Goal: Information Seeking & Learning: Learn about a topic

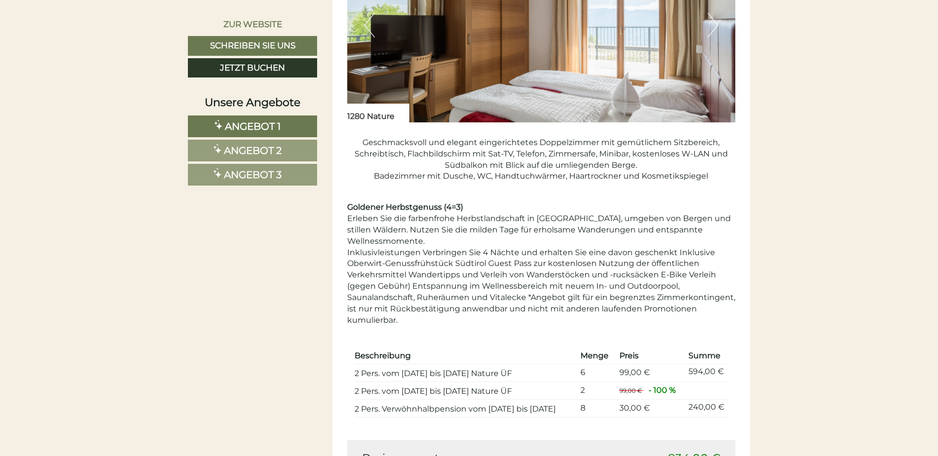
scroll to position [939, 0]
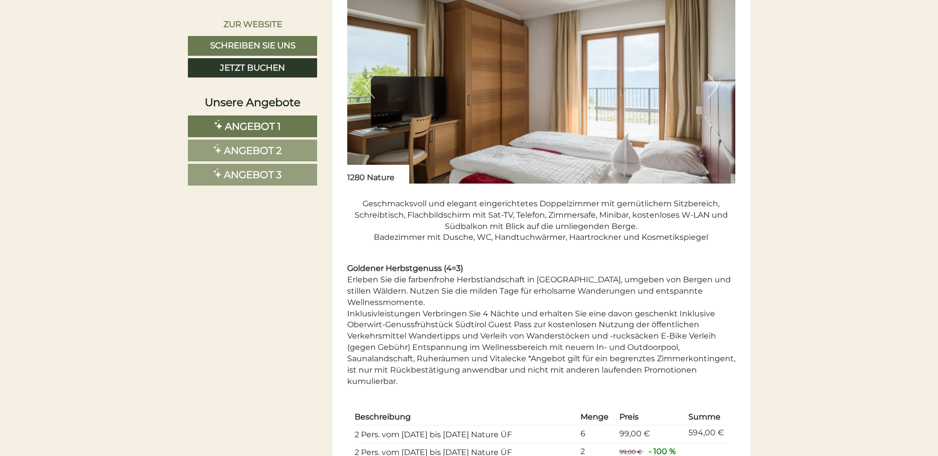
drag, startPoint x: 922, startPoint y: 109, endPoint x: 922, endPoint y: 124, distance: 14.8
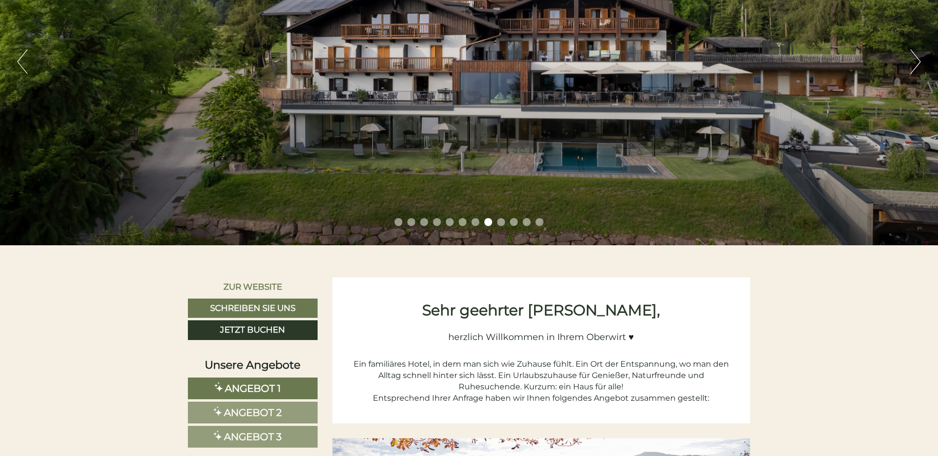
scroll to position [0, 0]
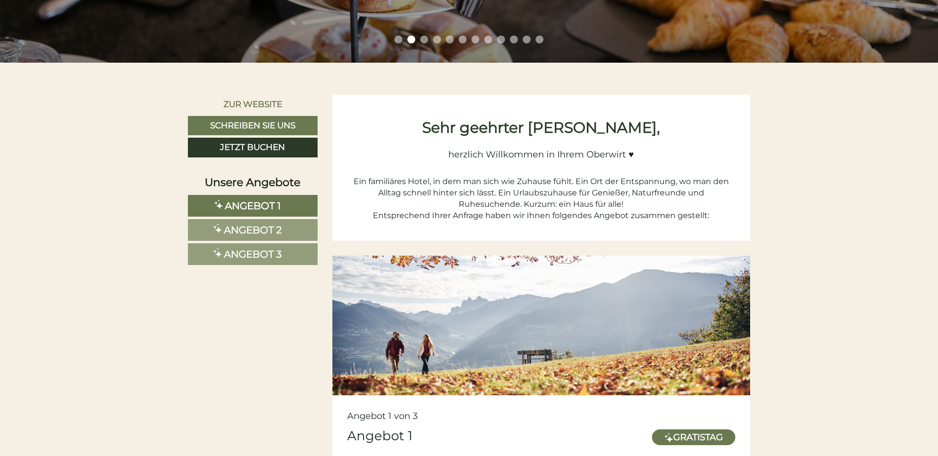
scroll to position [434, 0]
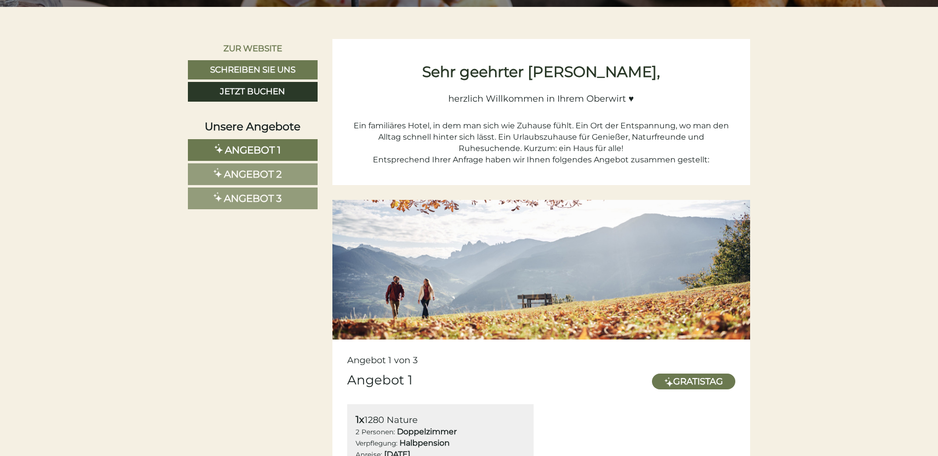
click at [285, 169] on link "Angebot 2" at bounding box center [253, 174] width 130 height 22
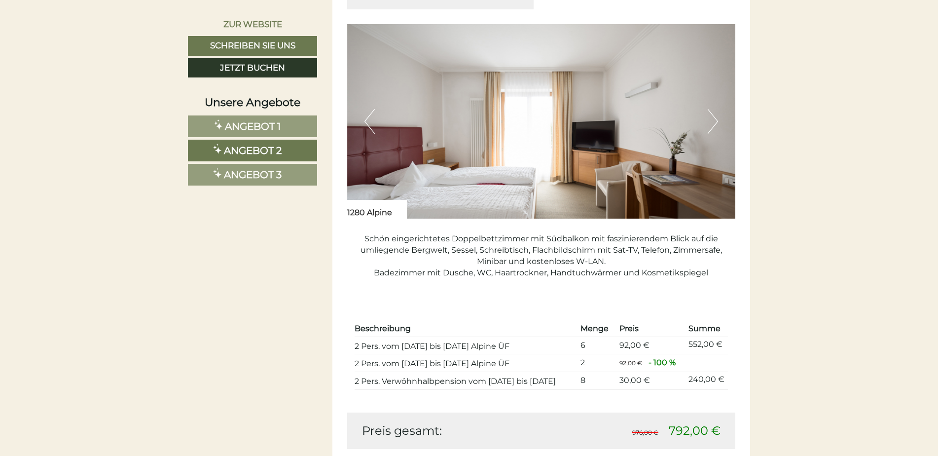
scroll to position [772, 0]
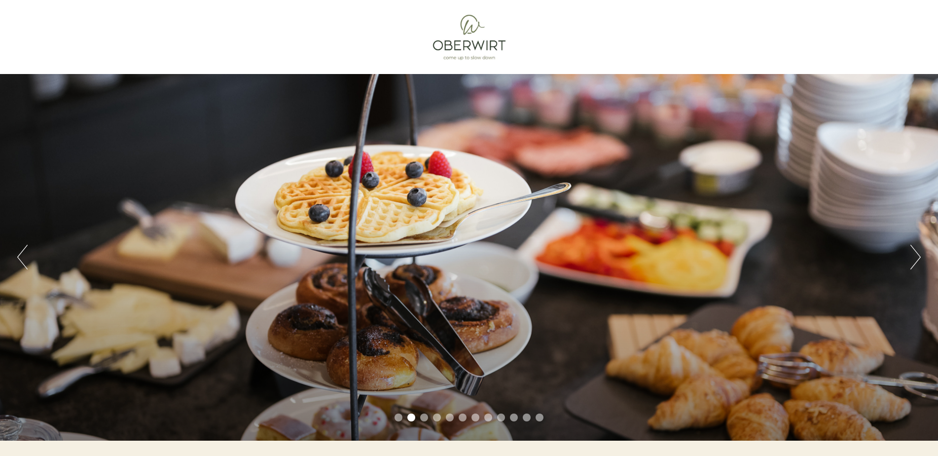
click at [918, 252] on button "Next" at bounding box center [916, 257] width 10 height 25
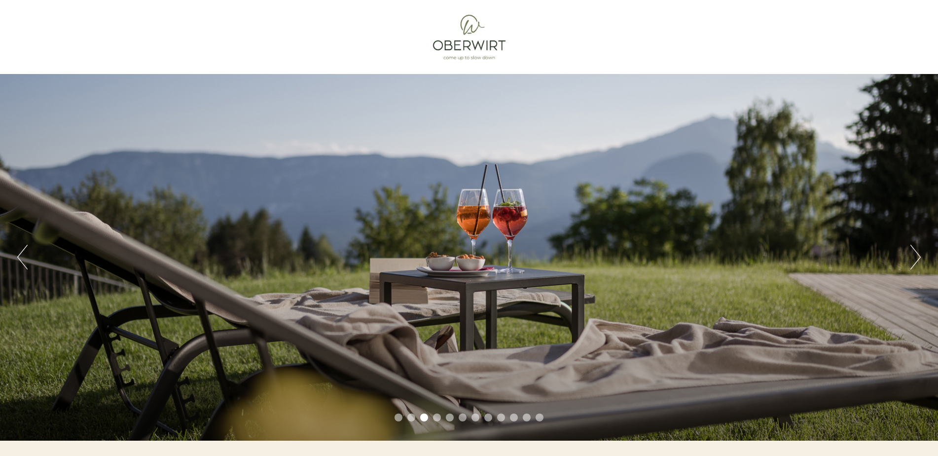
click at [918, 252] on button "Next" at bounding box center [916, 257] width 10 height 25
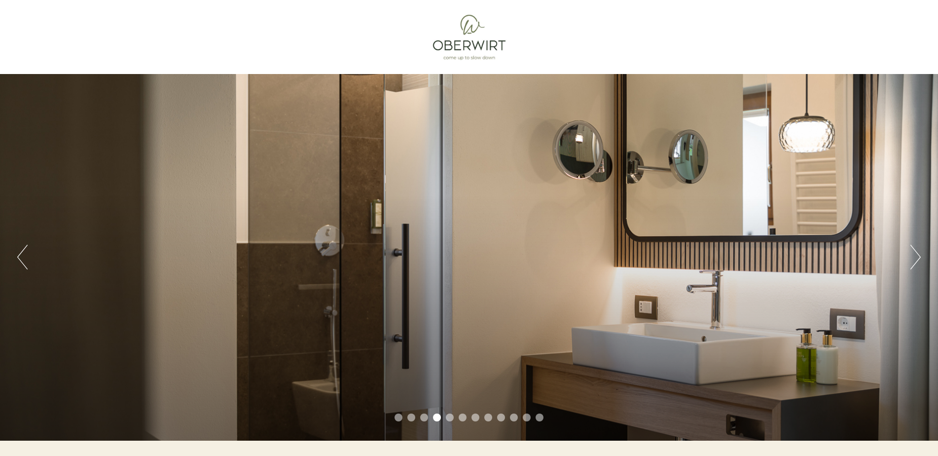
click at [918, 253] on button "Next" at bounding box center [916, 257] width 10 height 25
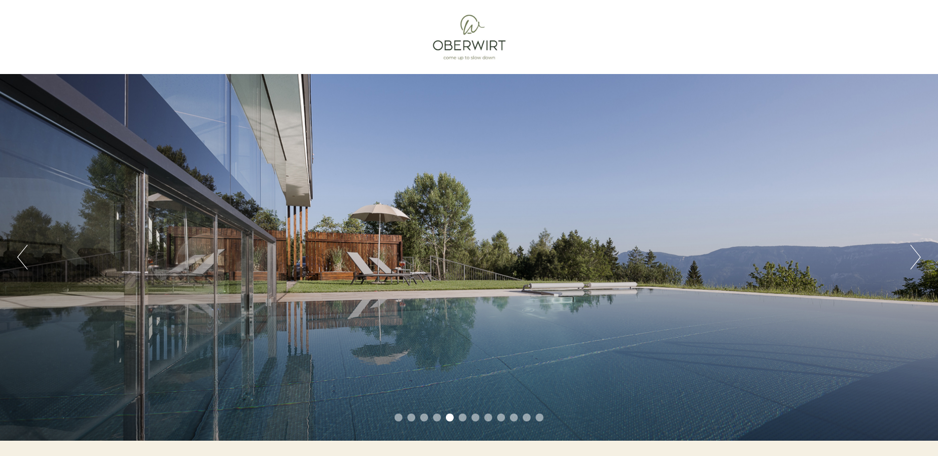
click at [916, 253] on button "Next" at bounding box center [916, 257] width 10 height 25
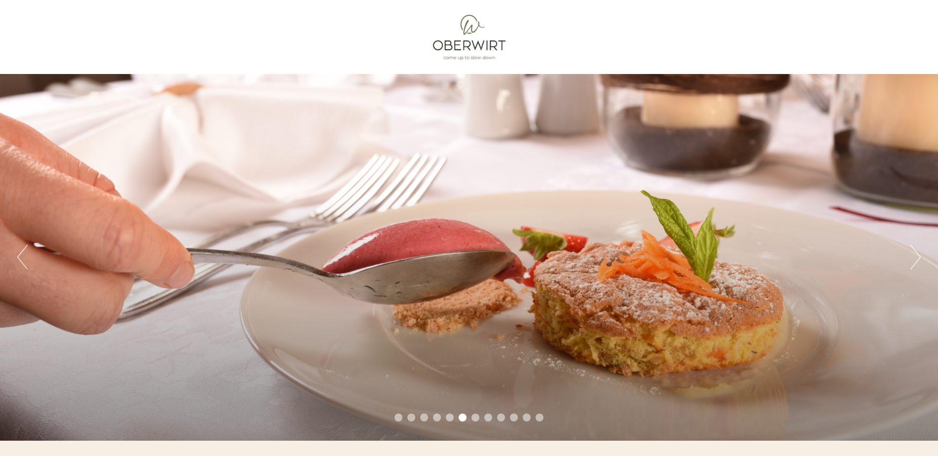
click at [916, 253] on button "Next" at bounding box center [916, 257] width 10 height 25
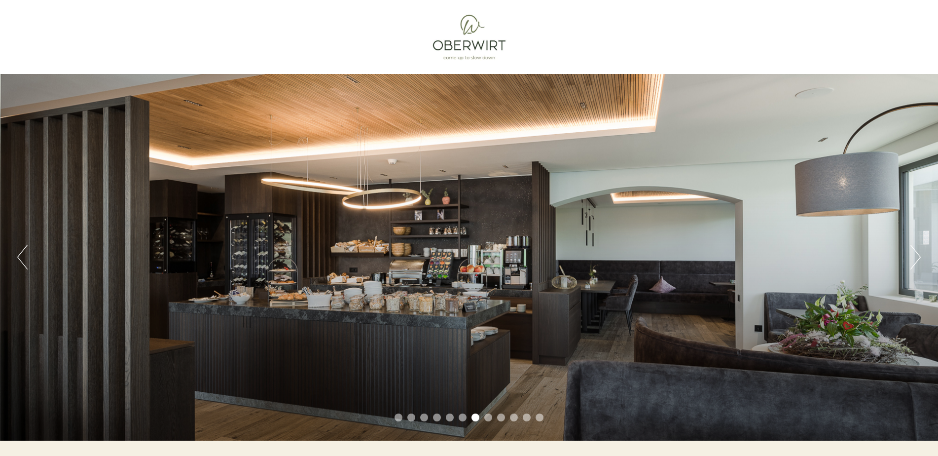
click at [916, 253] on button "Next" at bounding box center [916, 257] width 10 height 25
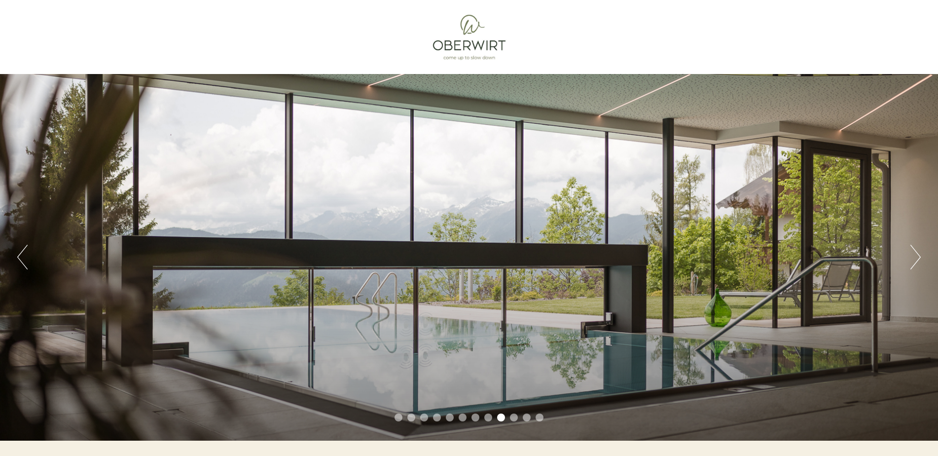
click at [920, 255] on button "Next" at bounding box center [916, 257] width 10 height 25
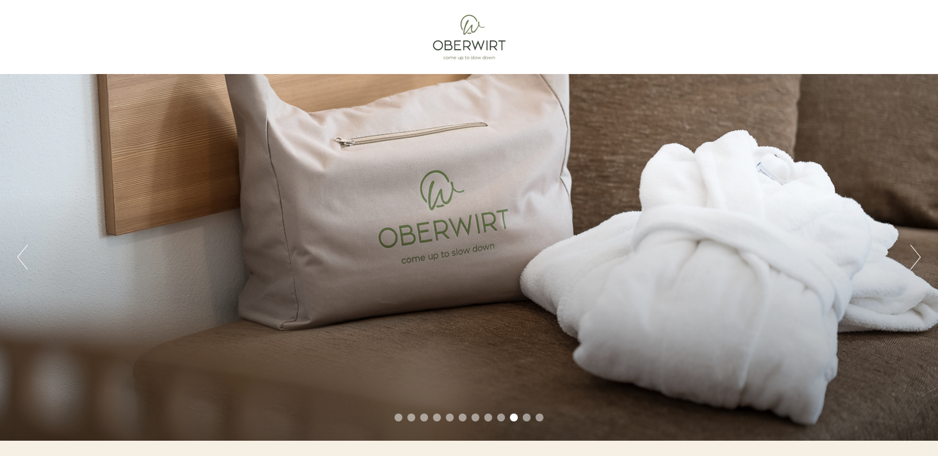
click at [917, 255] on button "Next" at bounding box center [916, 257] width 10 height 25
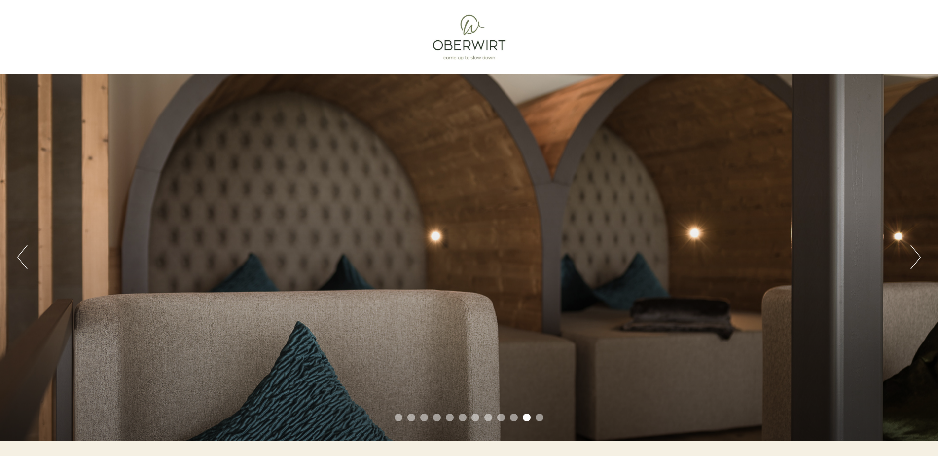
click at [917, 255] on button "Next" at bounding box center [916, 257] width 10 height 25
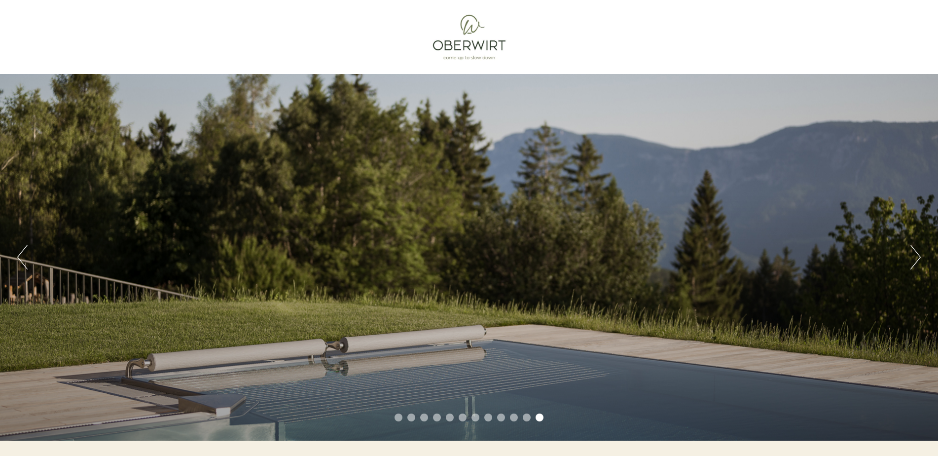
click at [913, 255] on button "Next" at bounding box center [916, 257] width 10 height 25
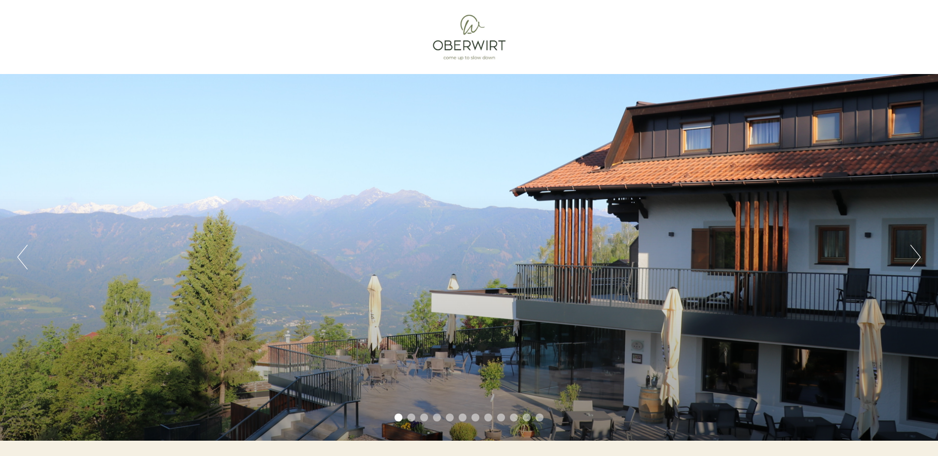
click at [916, 254] on button "Next" at bounding box center [916, 257] width 10 height 25
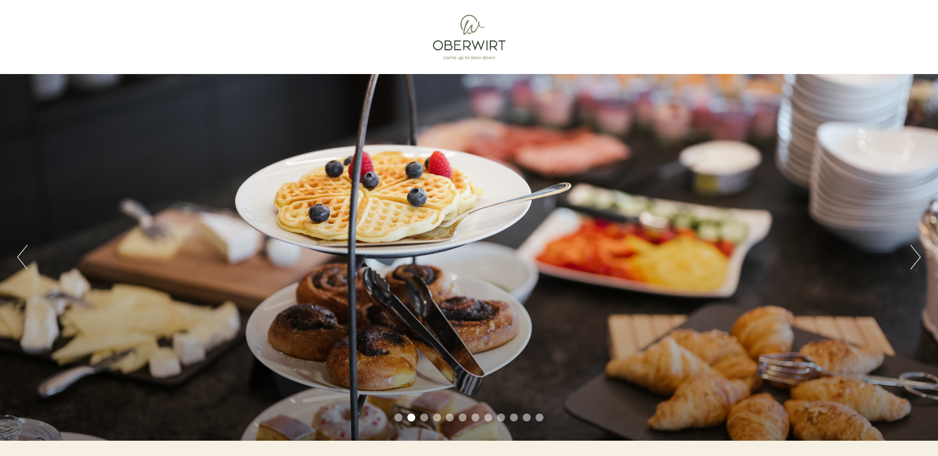
click at [916, 254] on button "Next" at bounding box center [916, 257] width 10 height 25
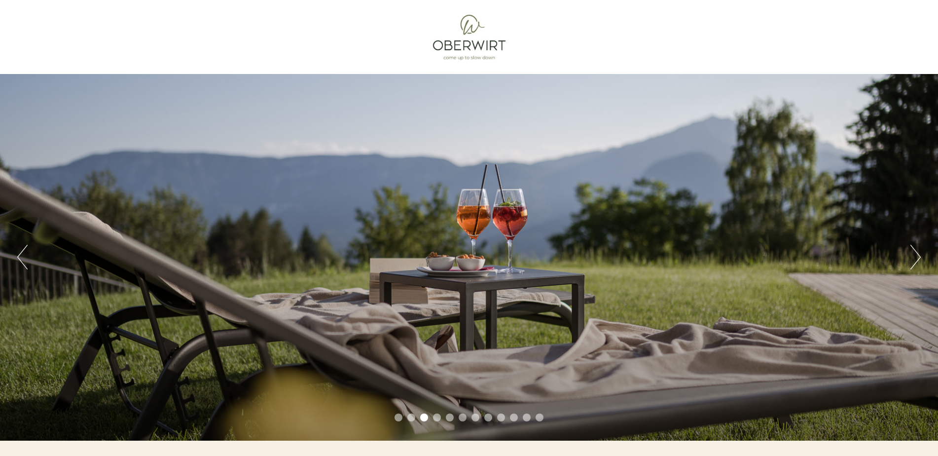
click at [15, 255] on div "Previous Next 1 2 3 4 5 6 7 8 9 10 11 12" at bounding box center [469, 257] width 938 height 366
click at [18, 256] on button "Previous" at bounding box center [22, 257] width 10 height 25
click at [918, 255] on button "Next" at bounding box center [916, 257] width 10 height 25
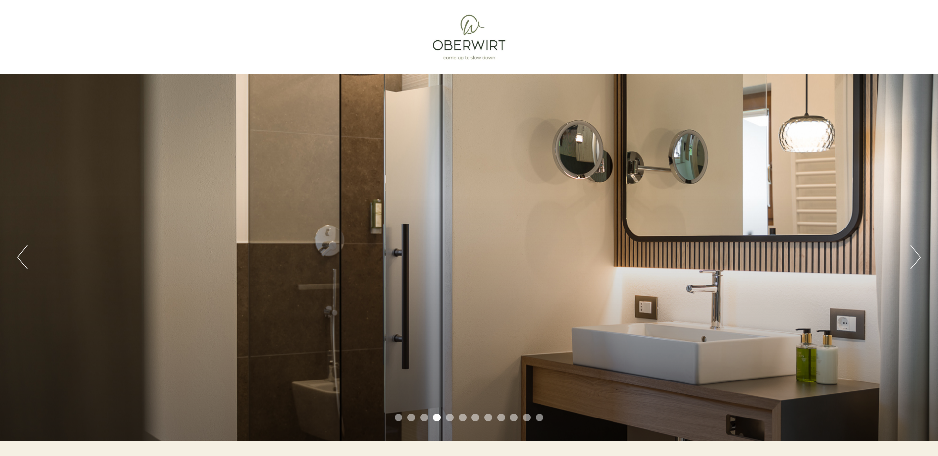
click at [918, 255] on button "Next" at bounding box center [916, 257] width 10 height 25
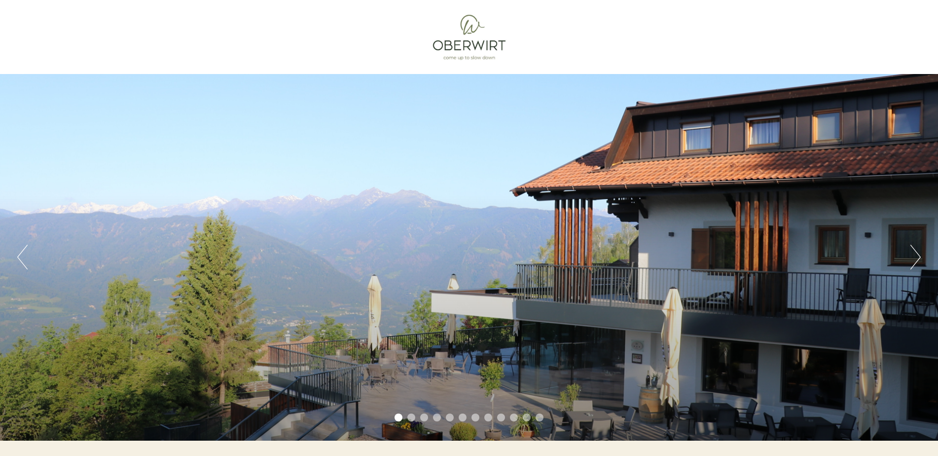
drag, startPoint x: 938, startPoint y: 36, endPoint x: 937, endPoint y: 67, distance: 31.6
click at [937, 67] on div "Previous Next 1 2 3 4 5 6 7 8 9 10 11 12" at bounding box center [469, 220] width 938 height 440
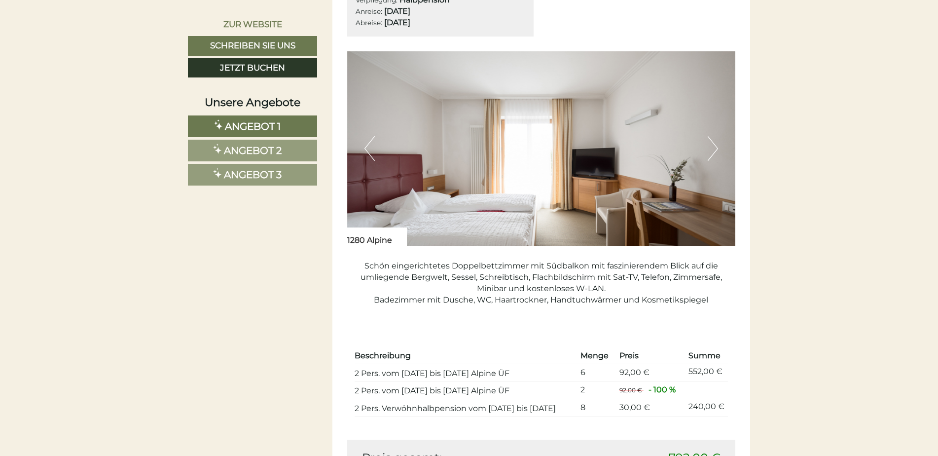
scroll to position [1650, 0]
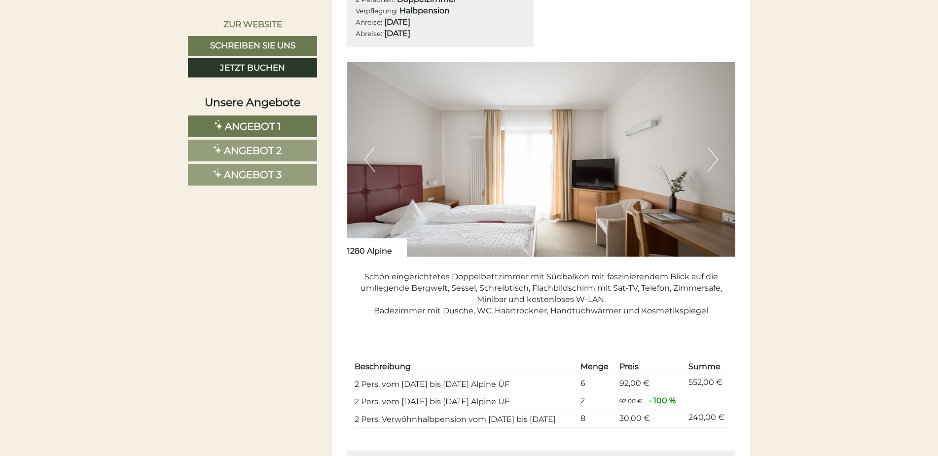
drag, startPoint x: 924, startPoint y: 181, endPoint x: 924, endPoint y: 146, distance: 34.5
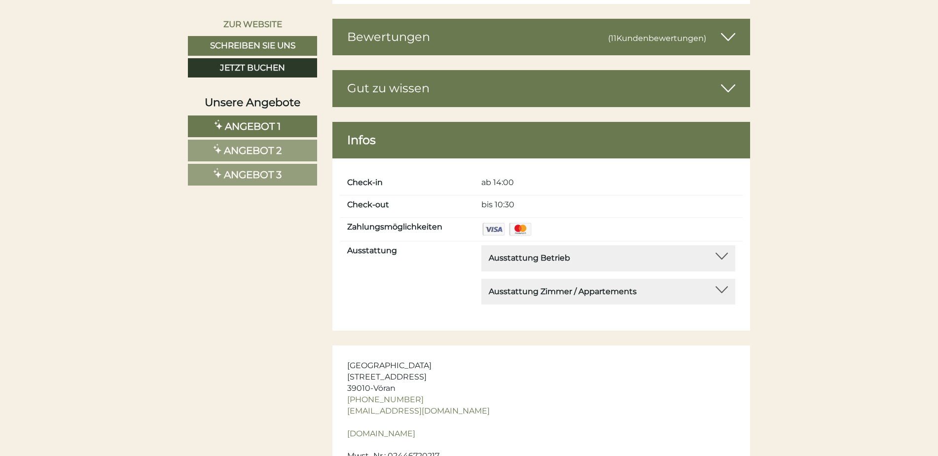
scroll to position [4533, 0]
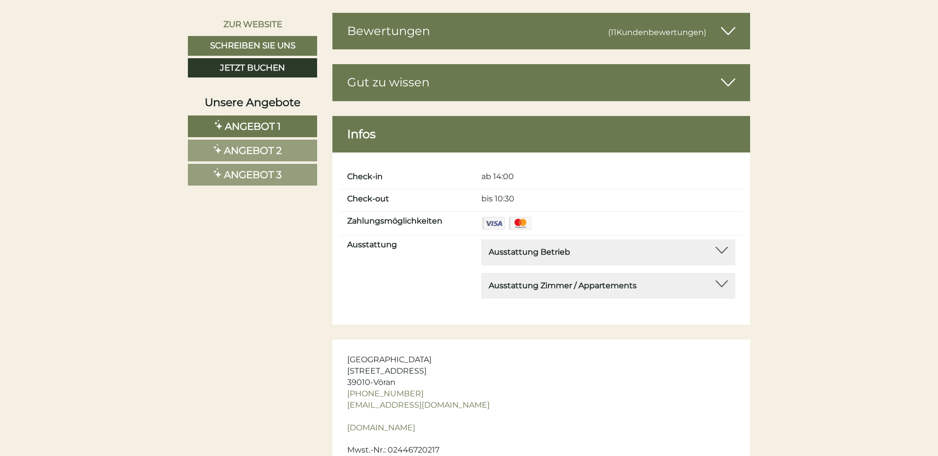
click at [722, 280] on div at bounding box center [722, 283] width 12 height 7
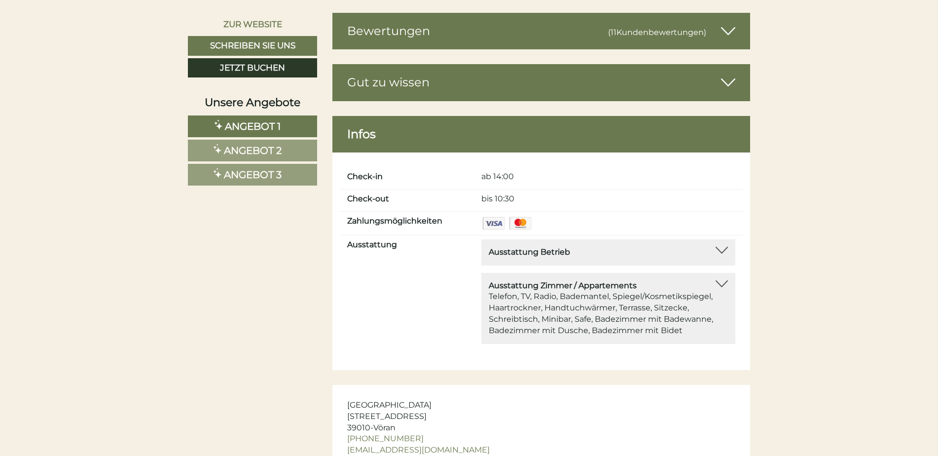
click at [722, 247] on div at bounding box center [722, 250] width 12 height 7
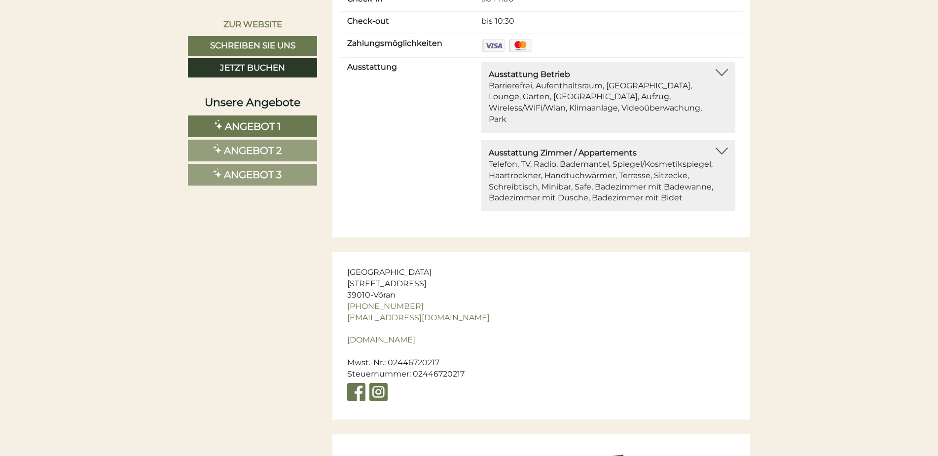
scroll to position [4802, 0]
